Goal: Navigation & Orientation: Find specific page/section

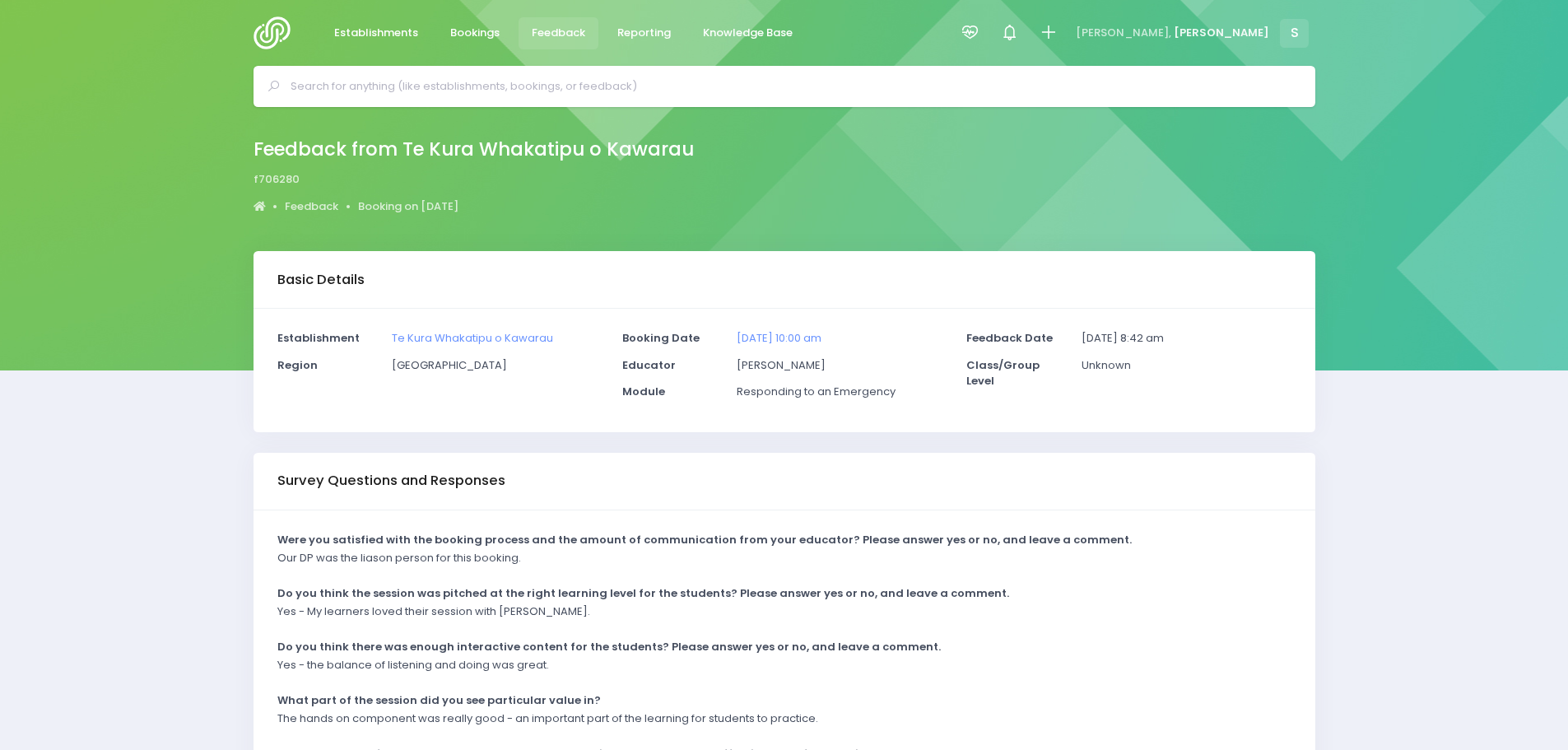
drag, startPoint x: 0, startPoint y: 0, endPoint x: 552, endPoint y: 28, distance: 552.7
click at [552, 28] on span "Feedback" at bounding box center [559, 32] width 54 height 17
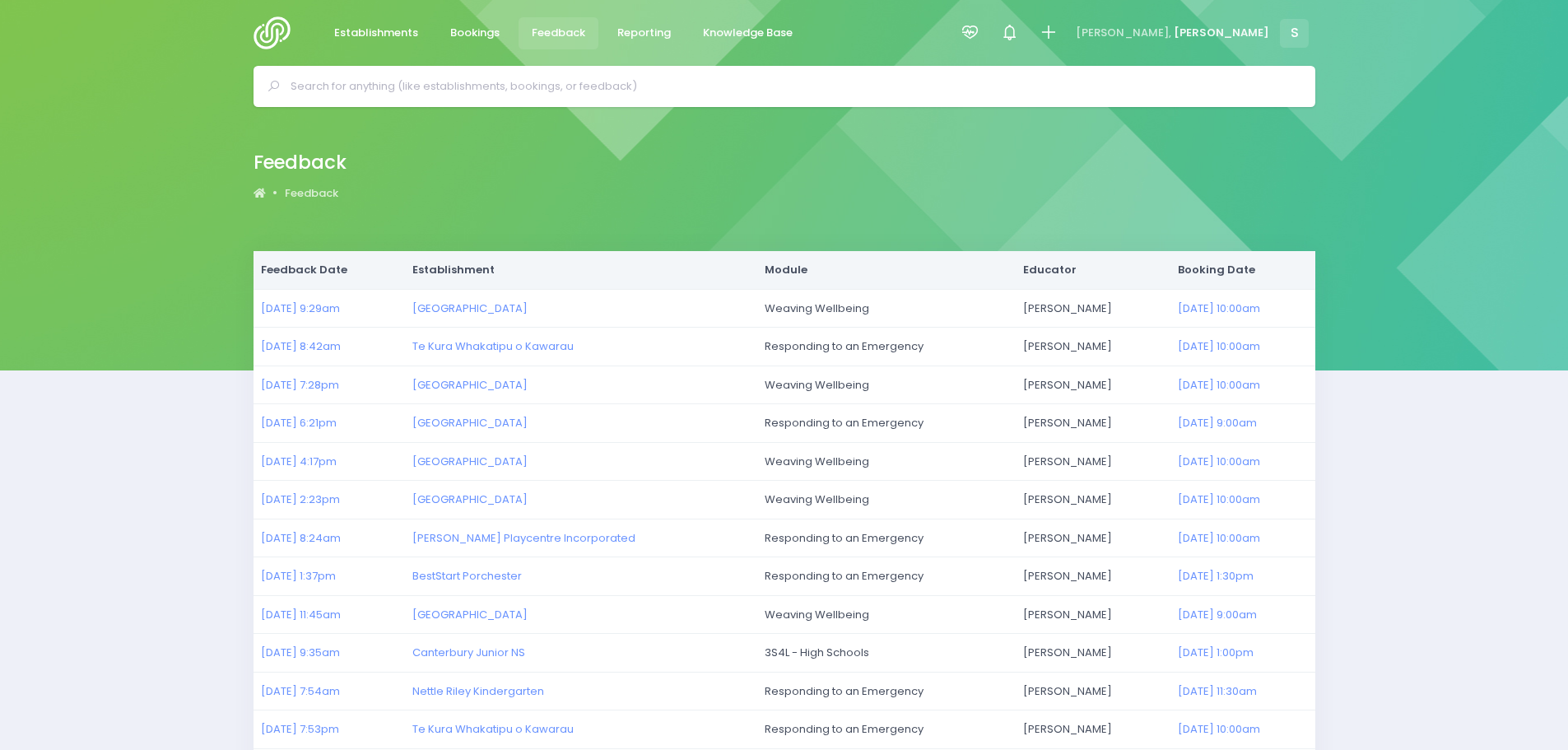
click at [270, 33] on img at bounding box center [277, 33] width 47 height 33
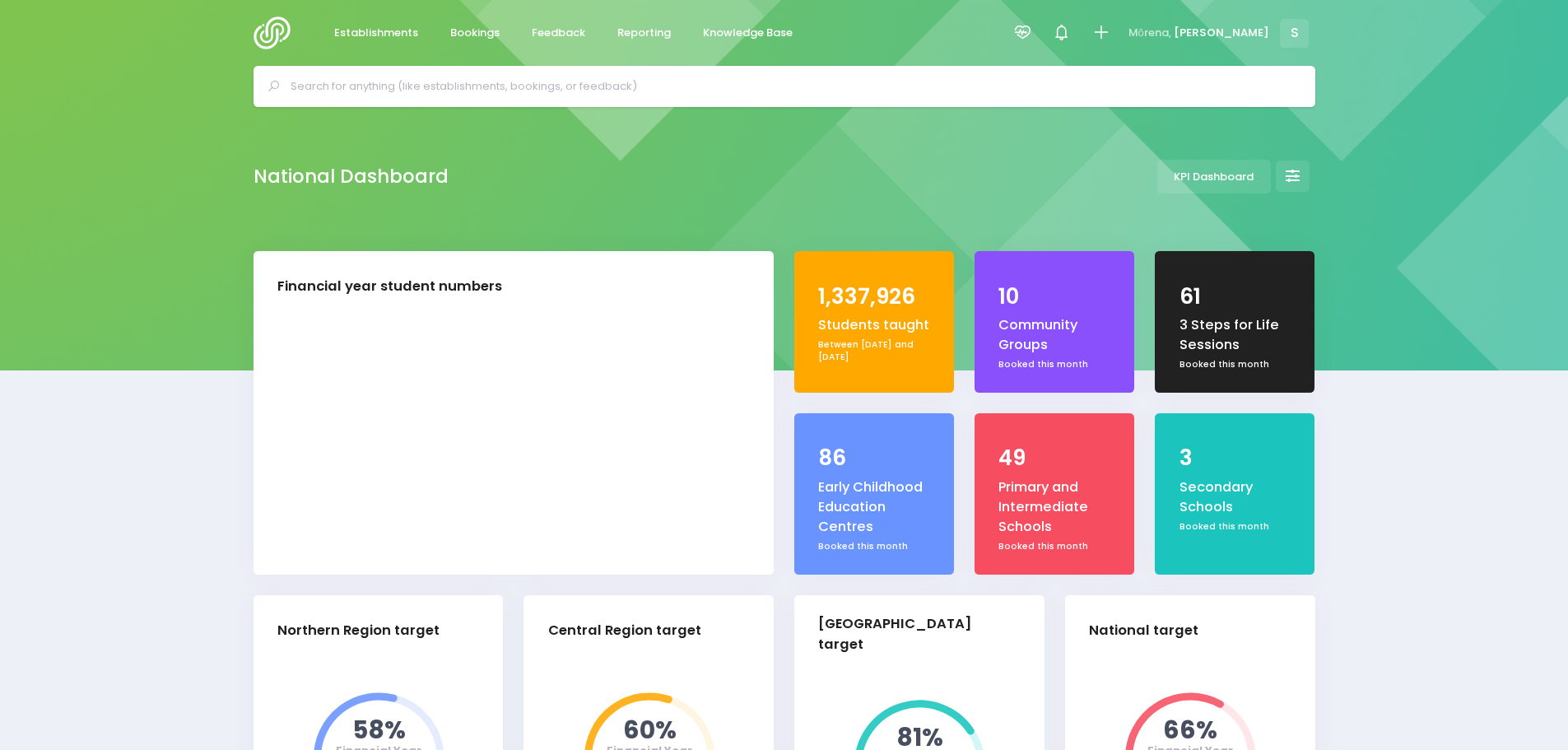
select select "5"
